Goal: Find specific page/section

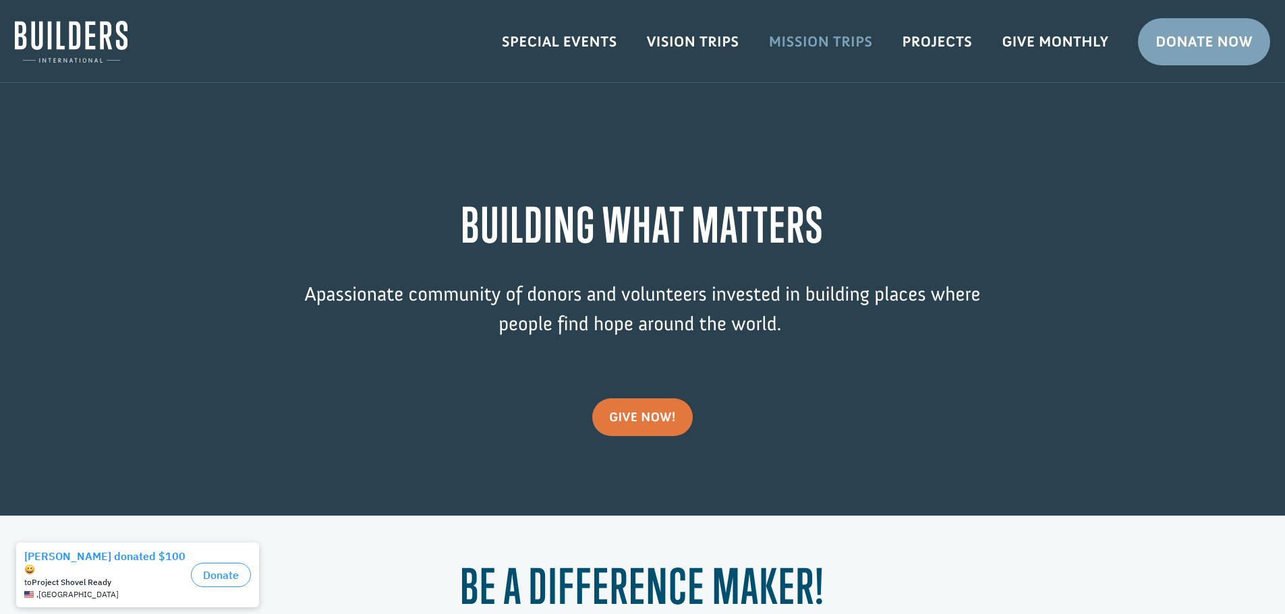
click at [805, 40] on link "Mission Trips" at bounding box center [821, 41] width 134 height 39
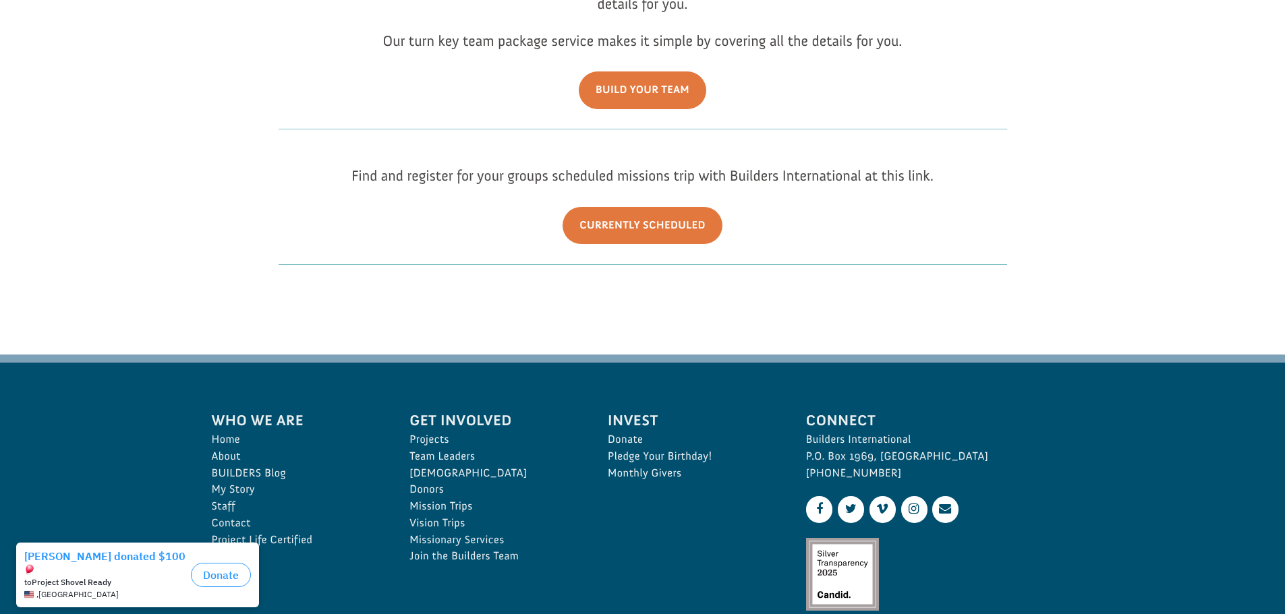
scroll to position [405, 0]
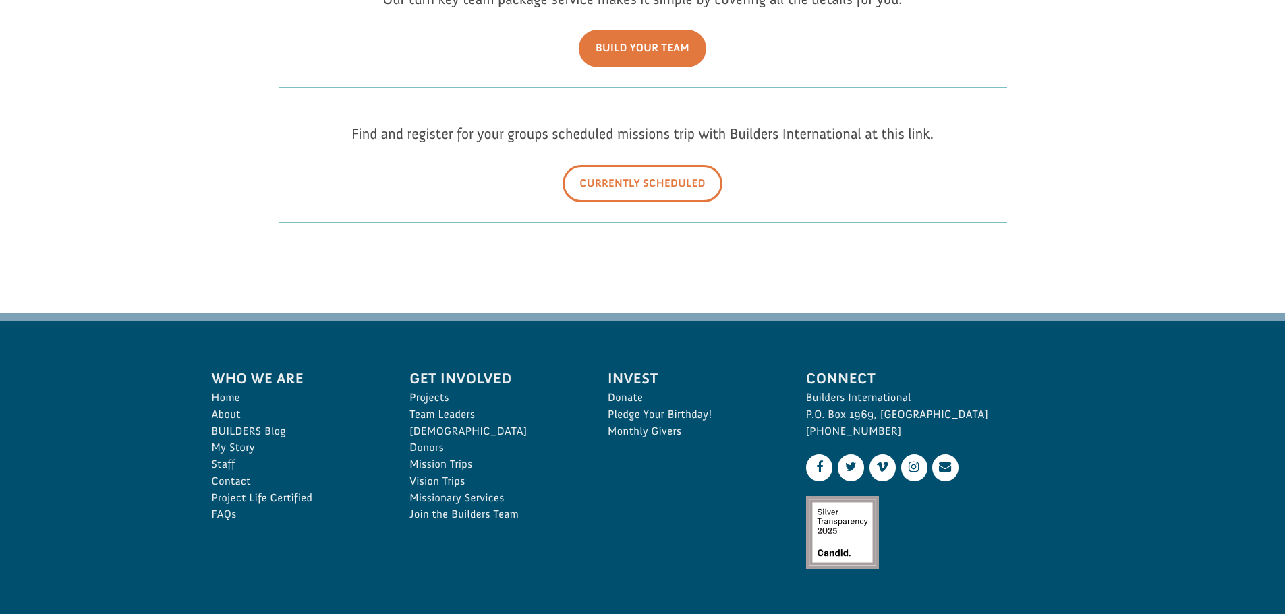
click at [652, 179] on link "Currently Scheduled" at bounding box center [642, 183] width 160 height 37
